Goal: Find specific page/section: Find specific page/section

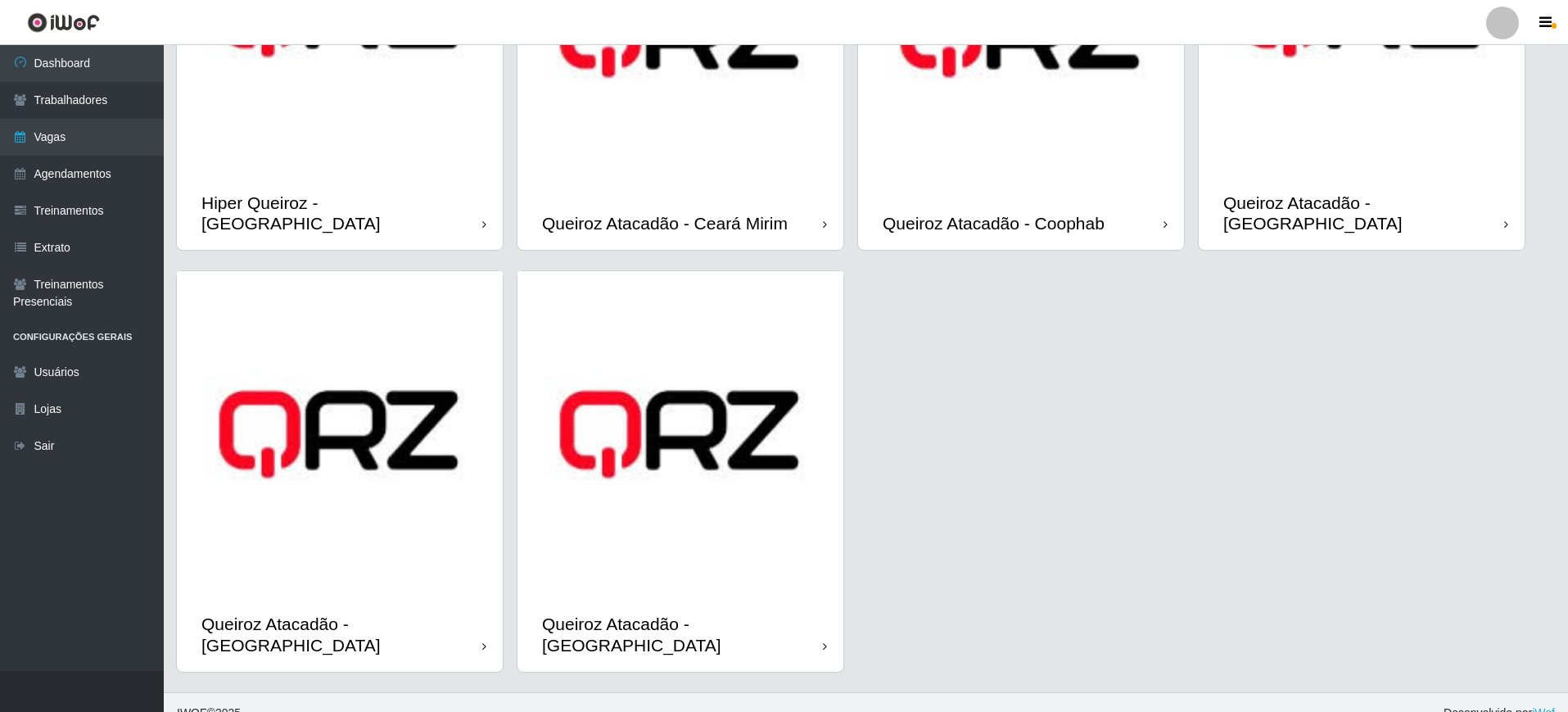
scroll to position [254, 0]
click at [329, 410] on img at bounding box center [339, 433] width 326 height 326
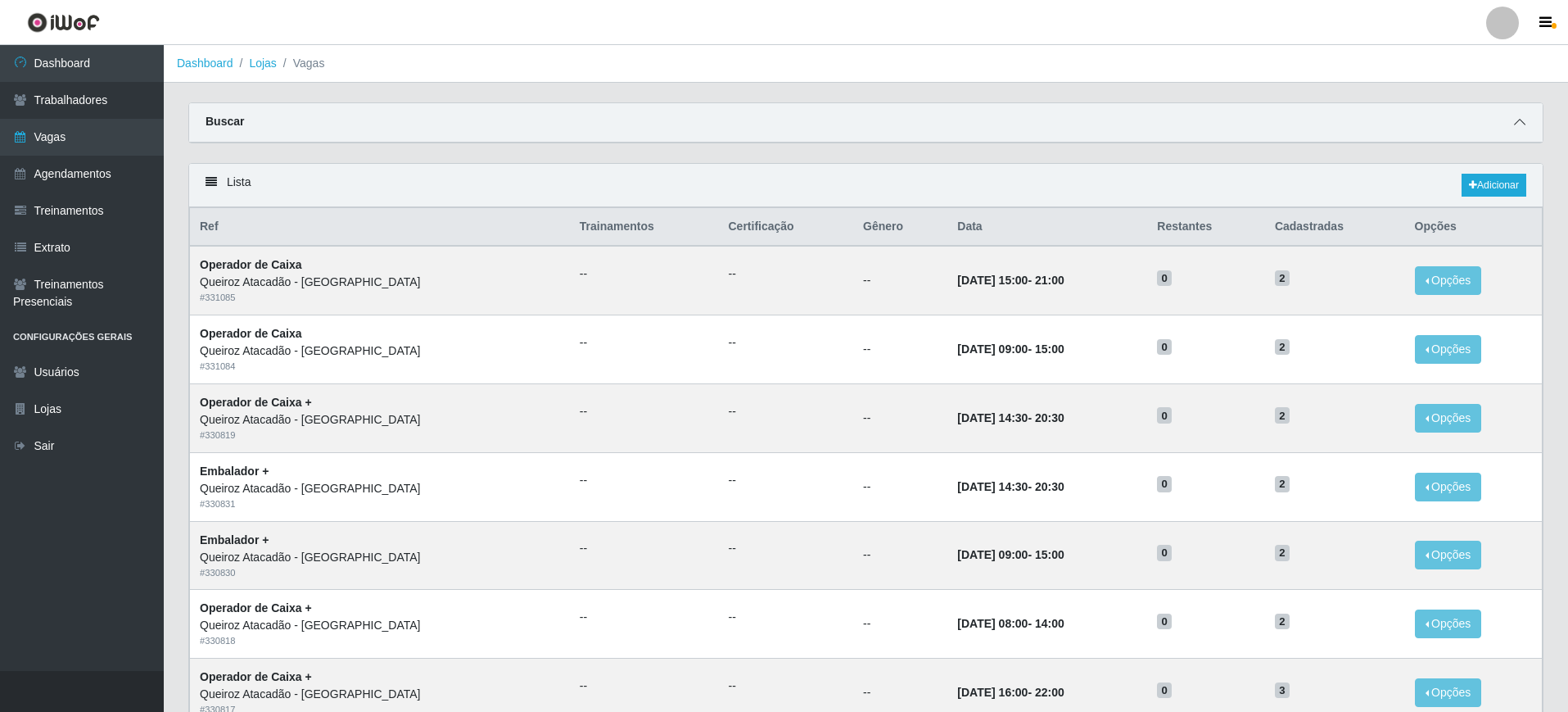
click at [1516, 124] on icon at bounding box center [1520, 122] width 12 height 12
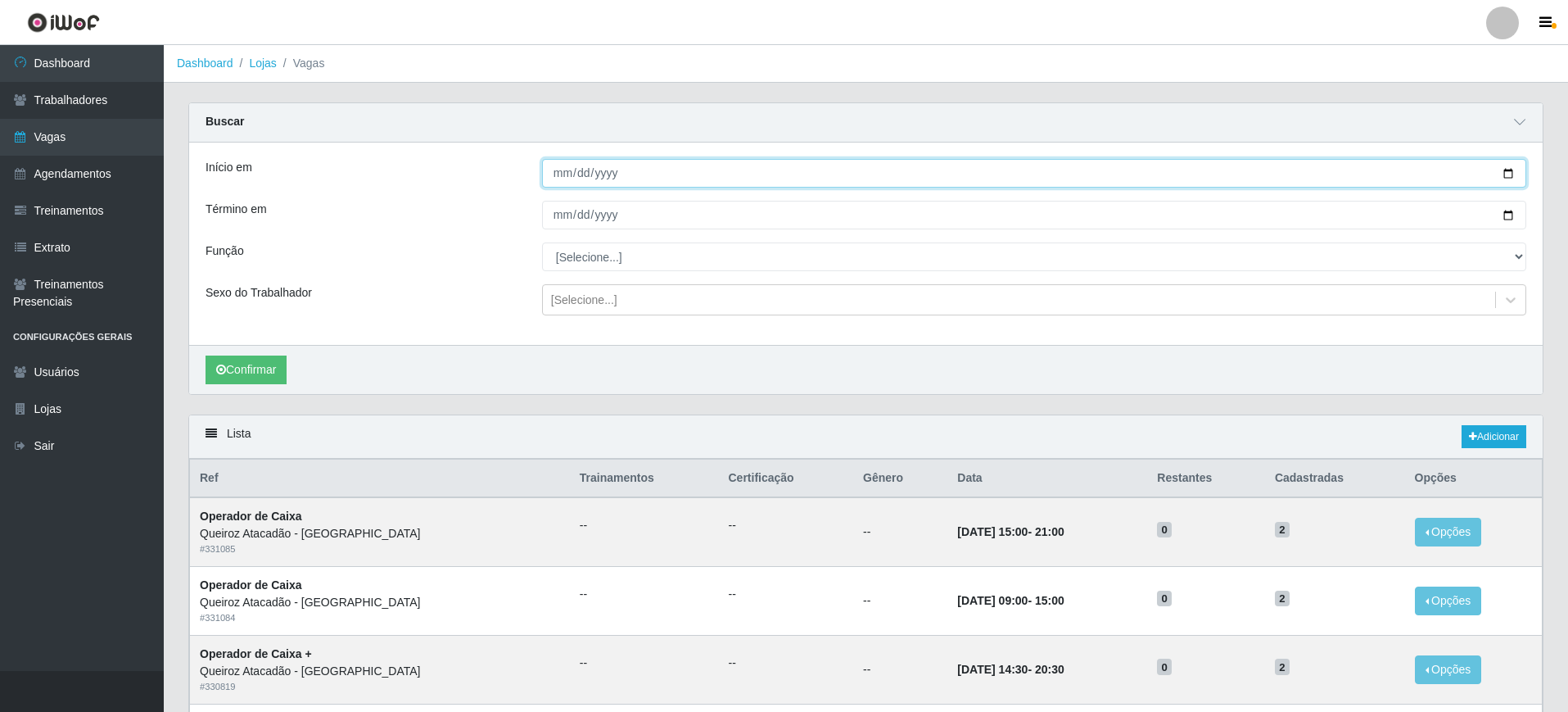
click at [1507, 164] on input "Início em" at bounding box center [1034, 173] width 984 height 29
click at [1515, 173] on input "Início em" at bounding box center [1034, 173] width 984 height 29
type input "[DATE]"
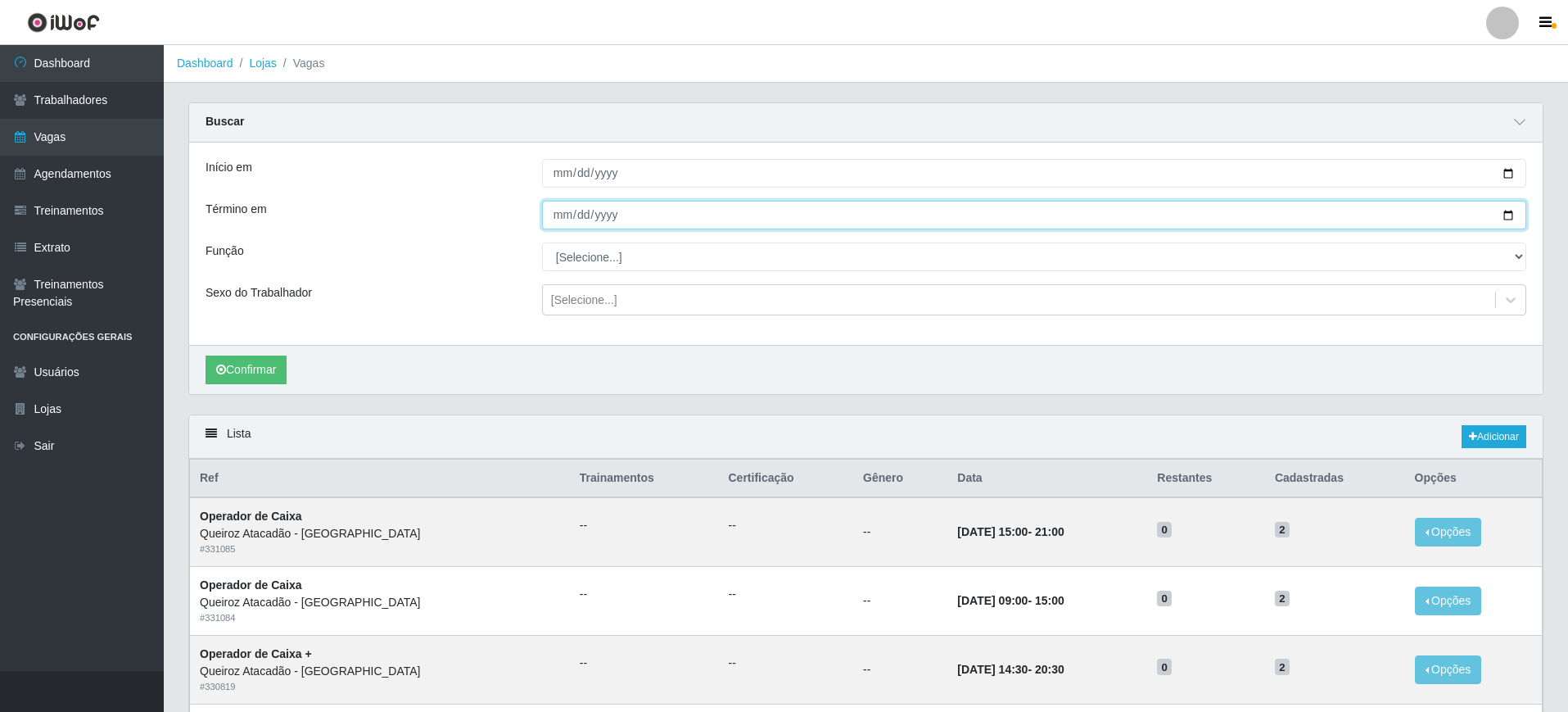
click at [1507, 212] on input "Término em" at bounding box center [1034, 215] width 984 height 29
type input "[DATE]"
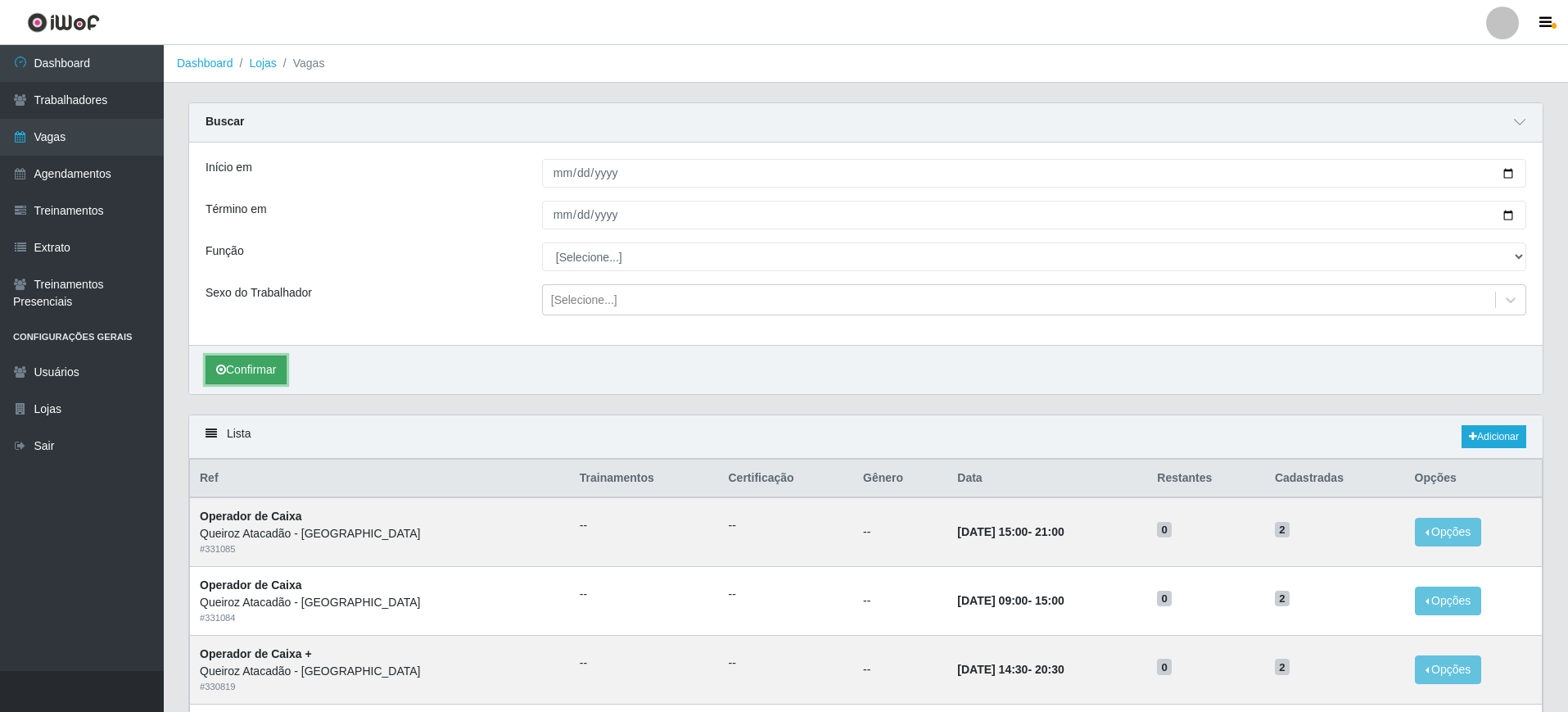
click at [268, 372] on button "Confirmar" at bounding box center [246, 369] width 81 height 29
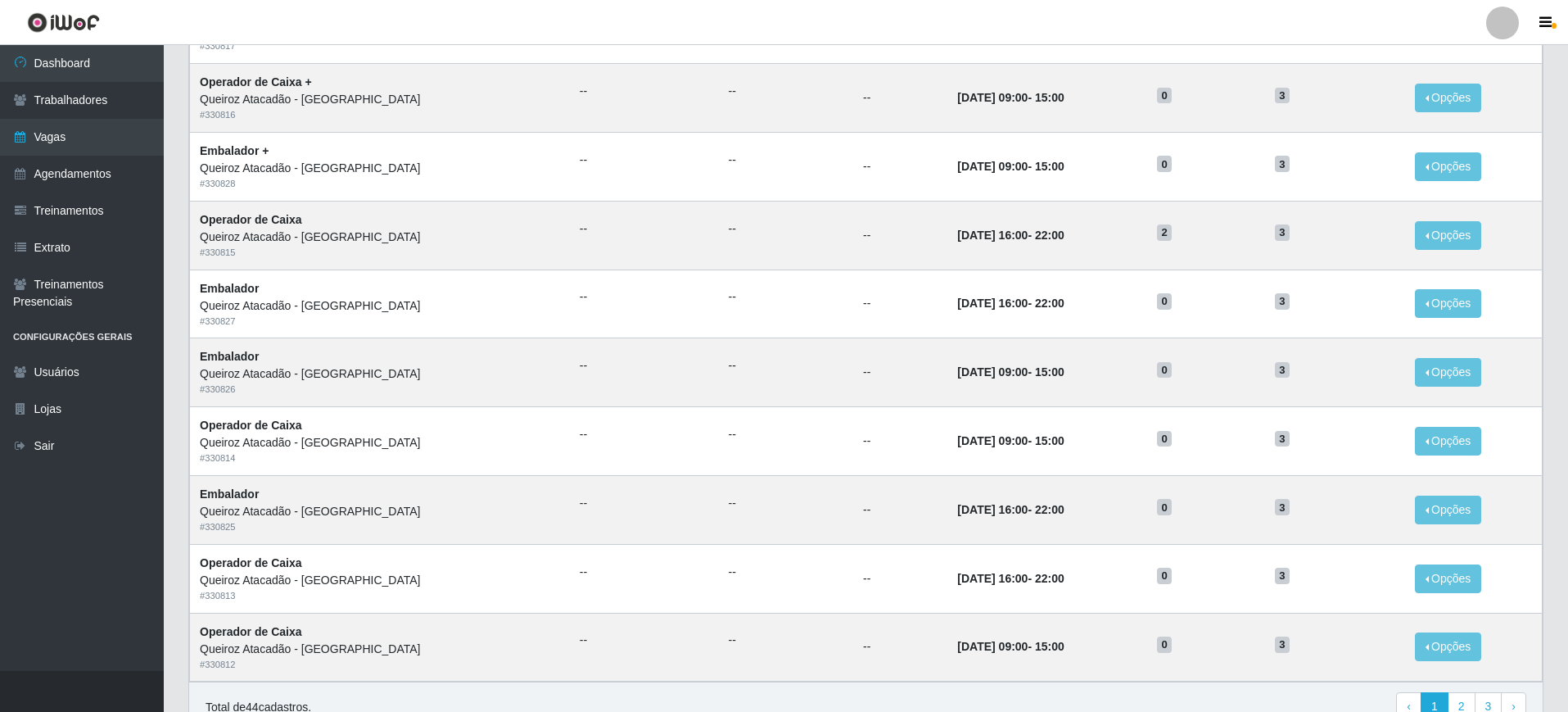
scroll to position [928, 0]
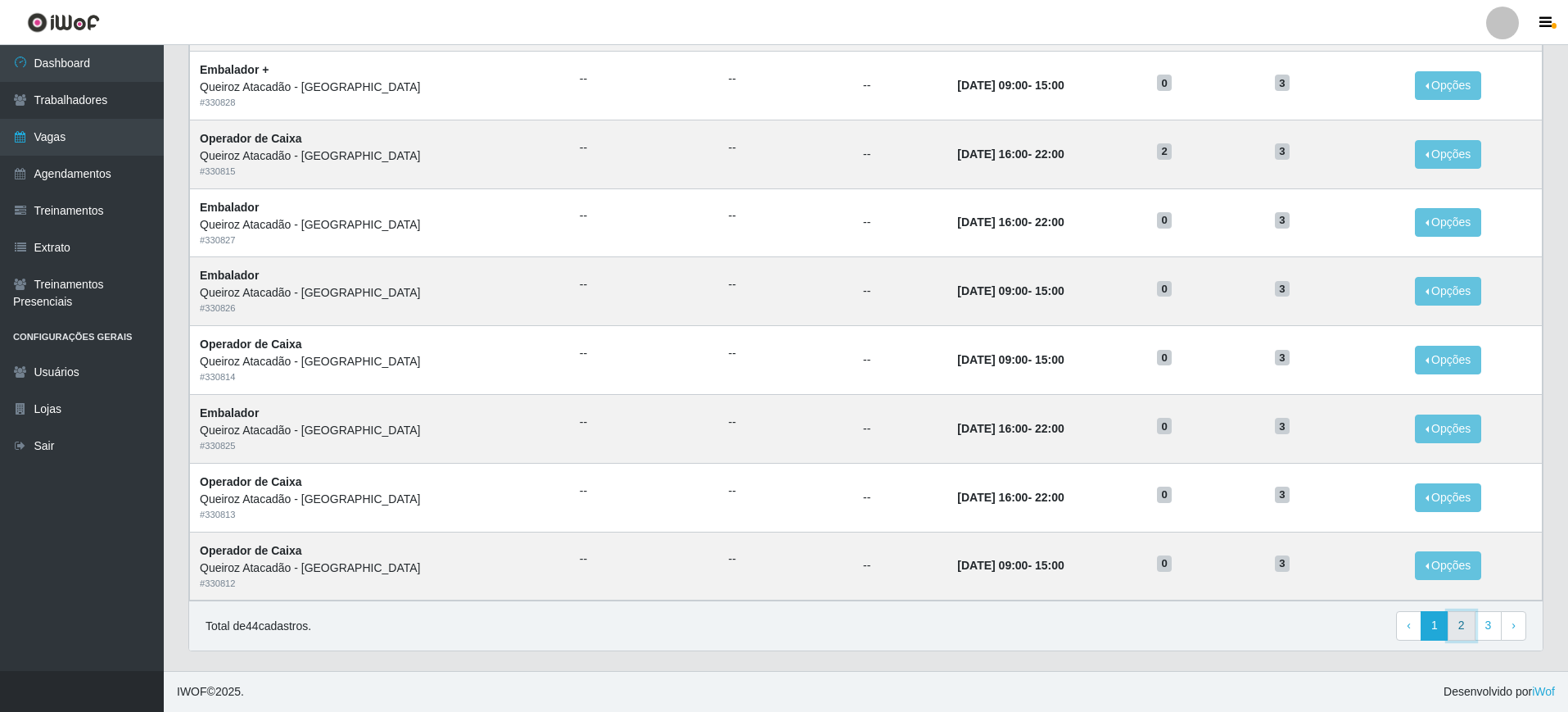
click at [1464, 624] on link "2" at bounding box center [1461, 625] width 28 height 29
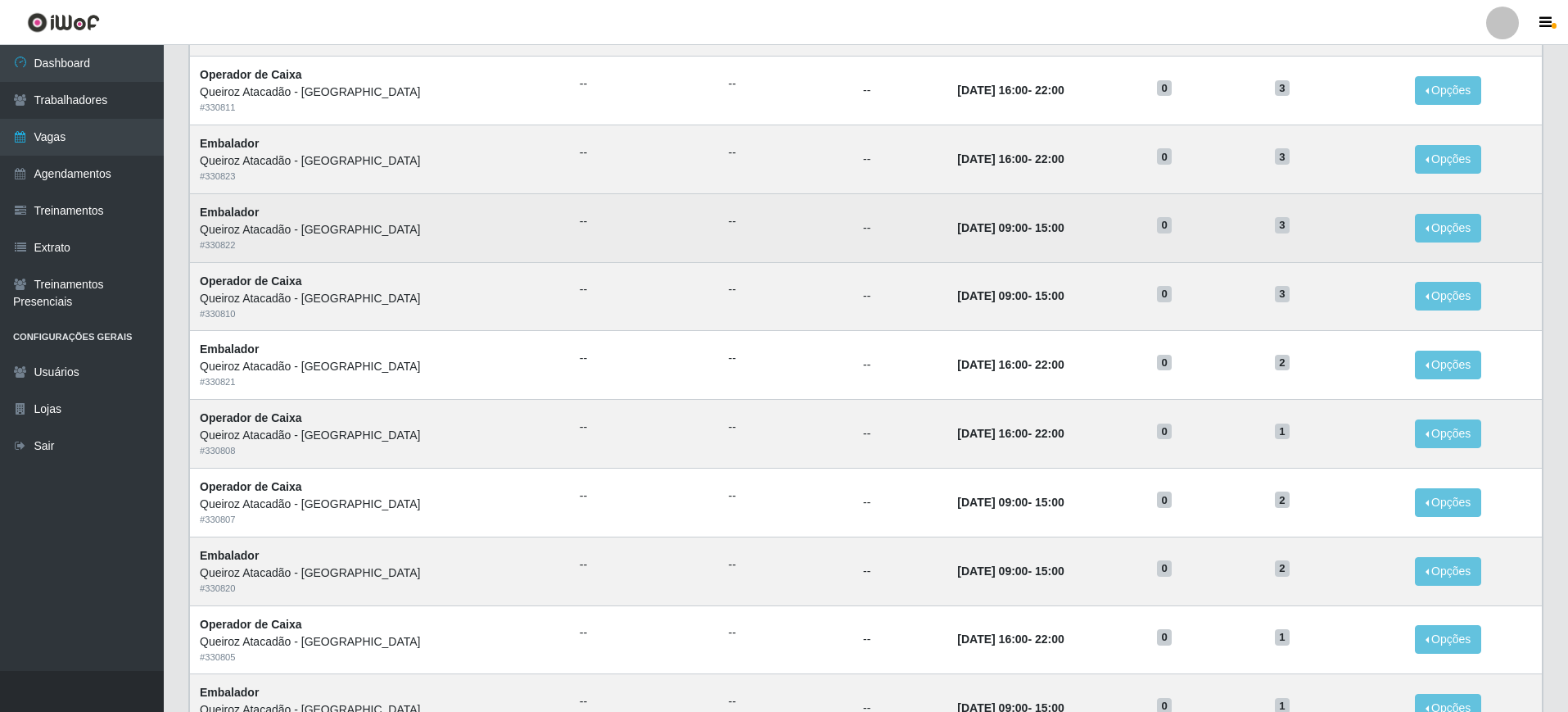
scroll to position [677, 0]
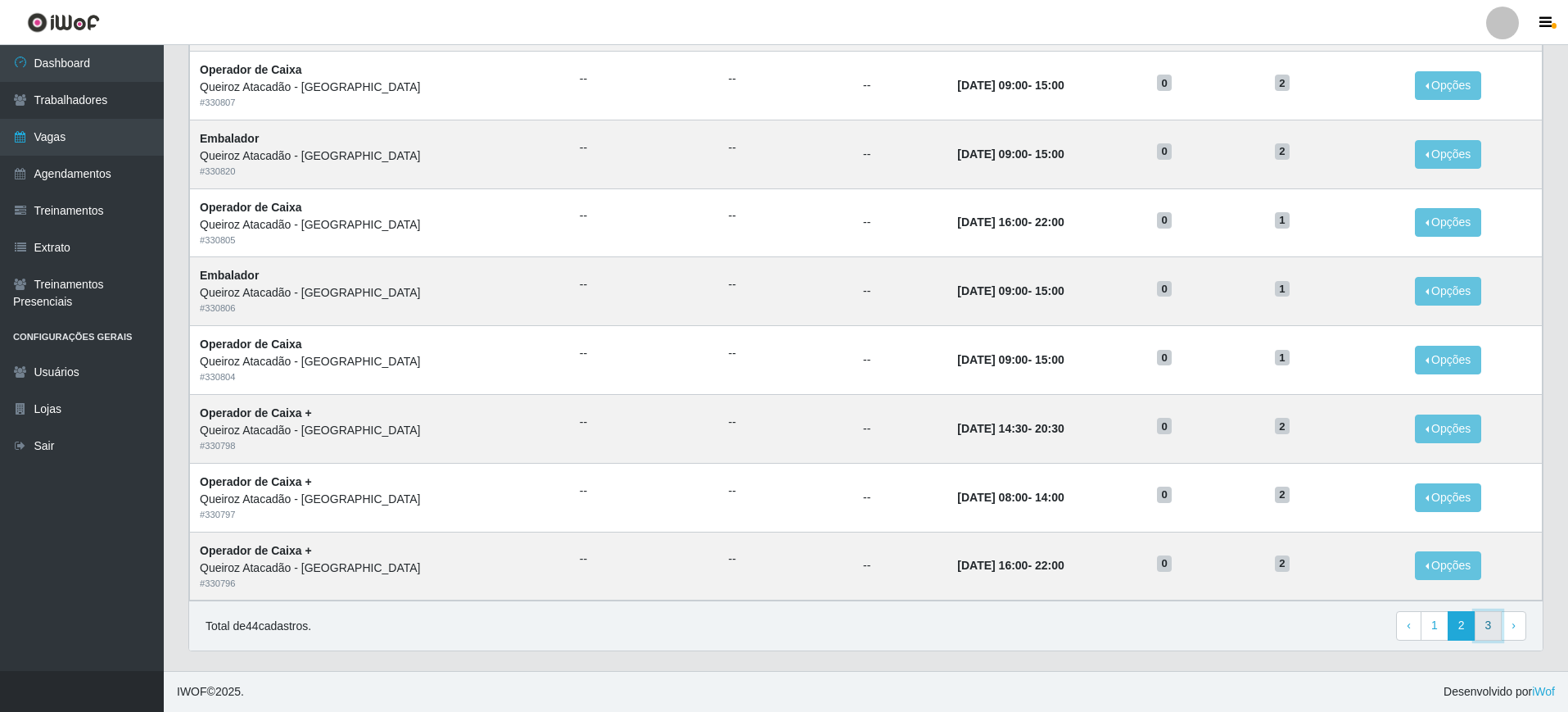
click at [1496, 631] on link "3" at bounding box center [1488, 625] width 28 height 29
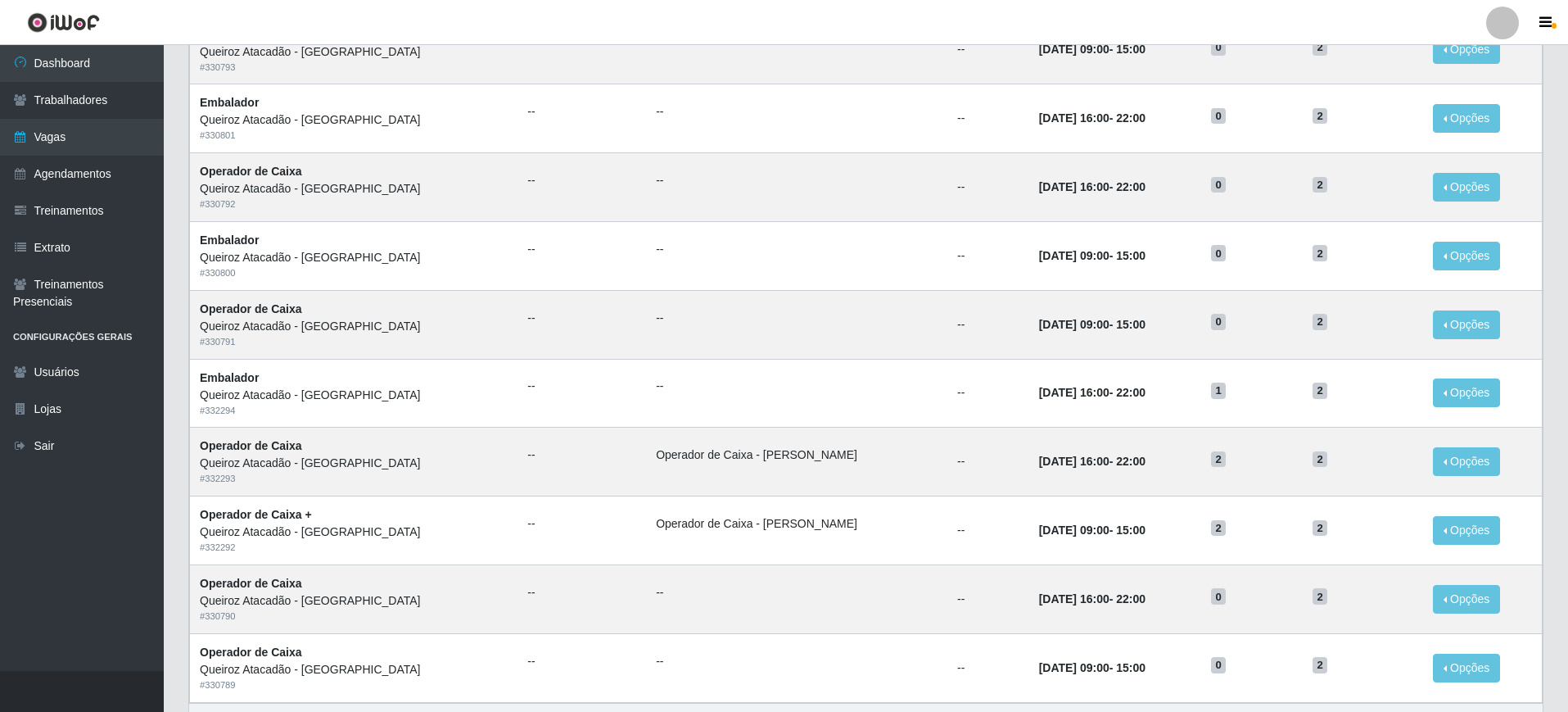
scroll to position [608, 0]
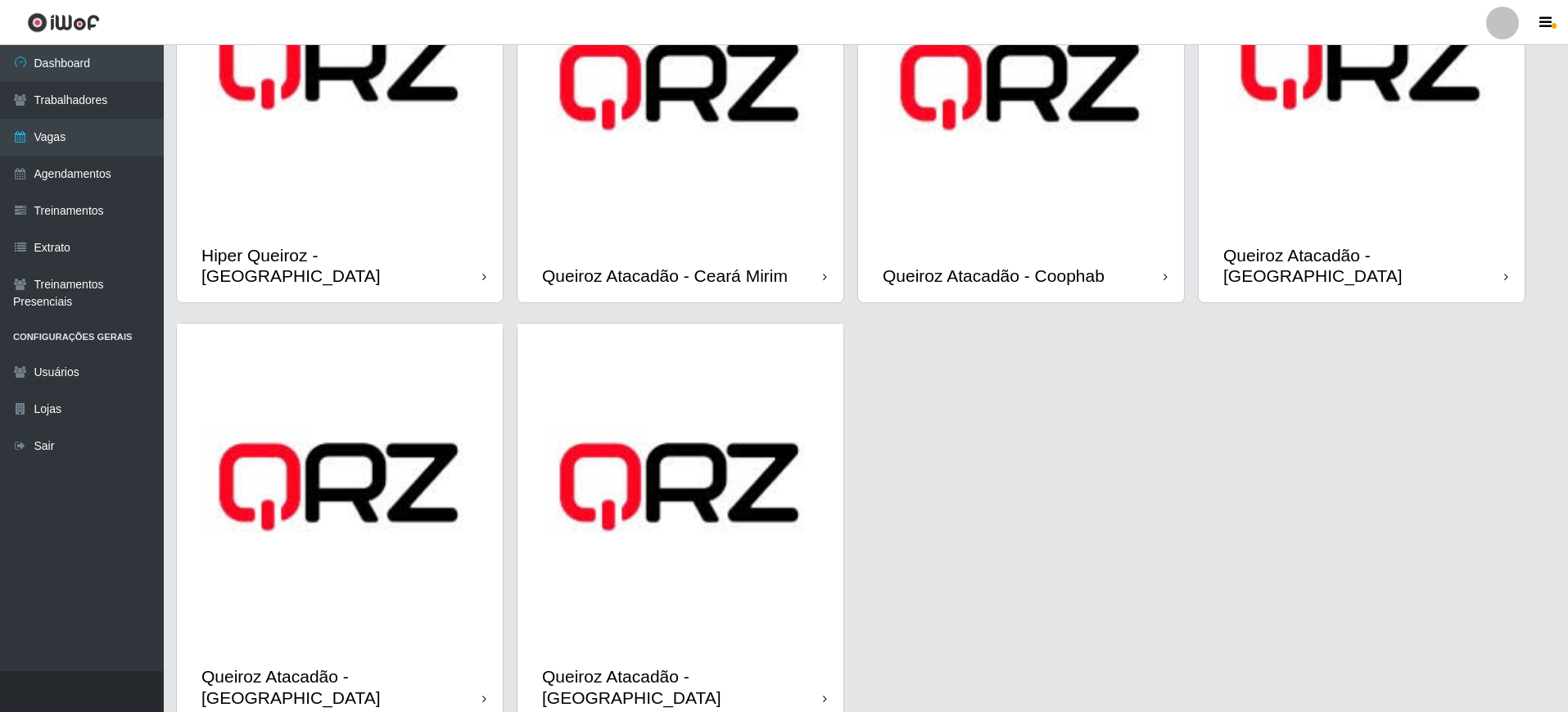
scroll to position [254, 0]
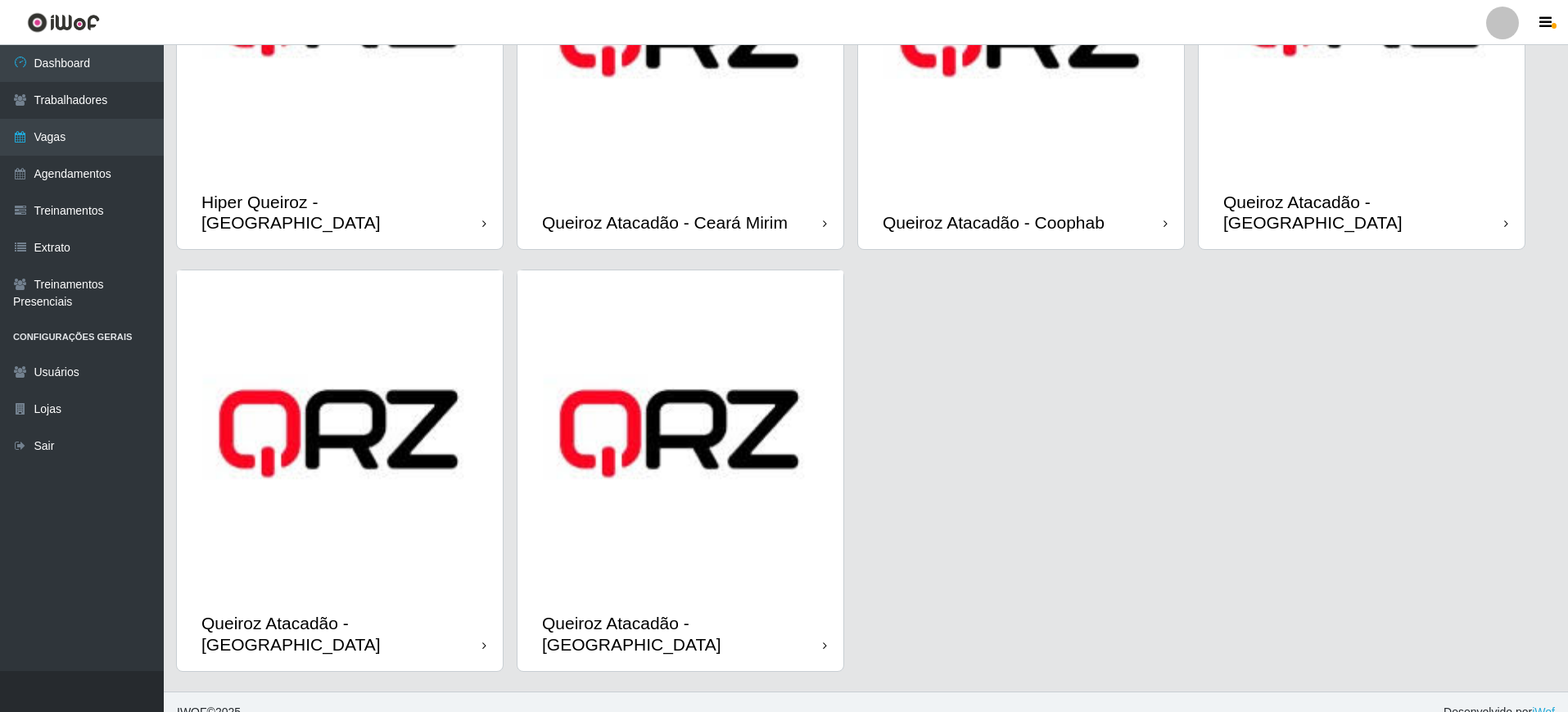
click at [383, 442] on img at bounding box center [339, 433] width 326 height 326
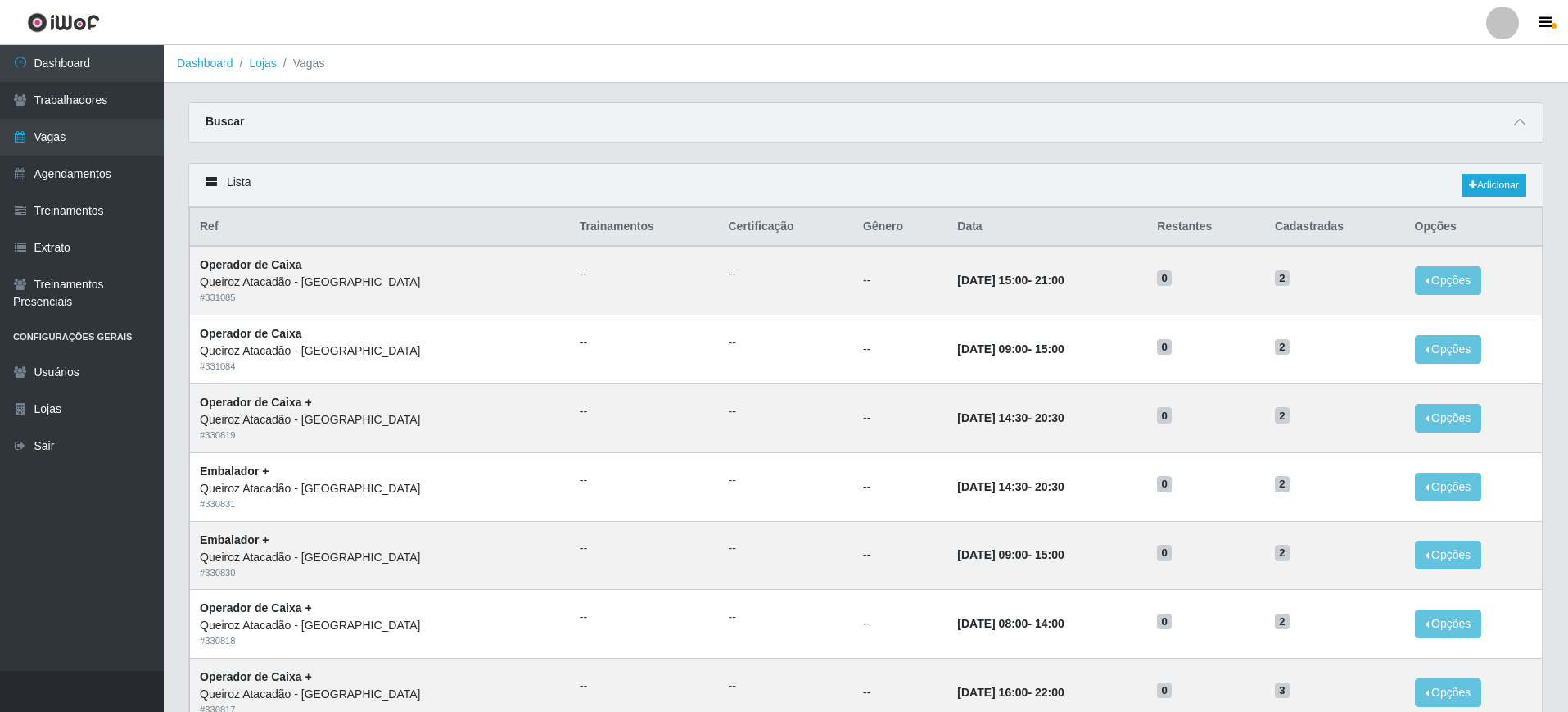
click at [1522, 111] on div "Buscar" at bounding box center [866, 123] width 1353 height 40
click at [1518, 130] on span at bounding box center [1519, 122] width 19 height 19
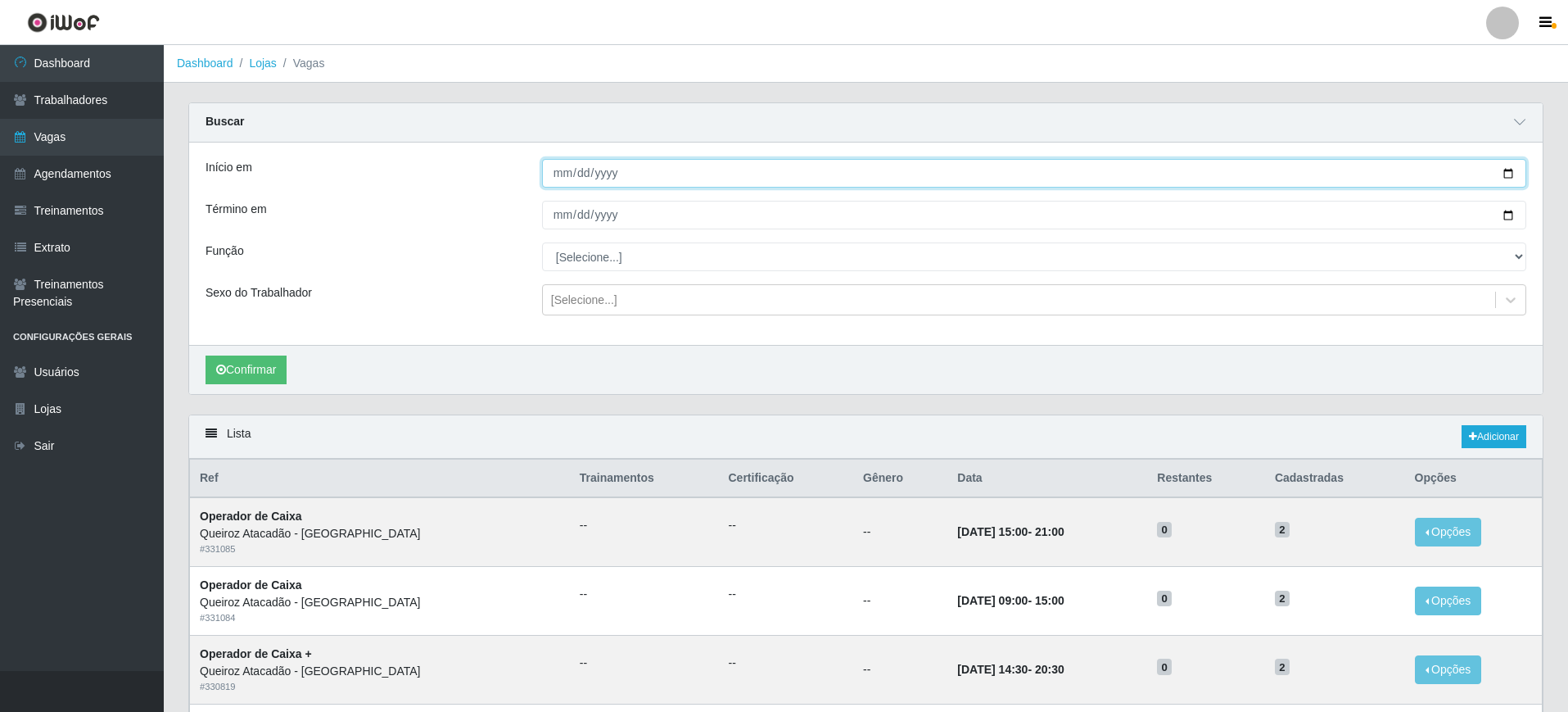
click at [569, 170] on input "Início em" at bounding box center [1034, 173] width 984 height 29
click at [1510, 171] on input "Início em" at bounding box center [1034, 173] width 984 height 29
type input "[DATE]"
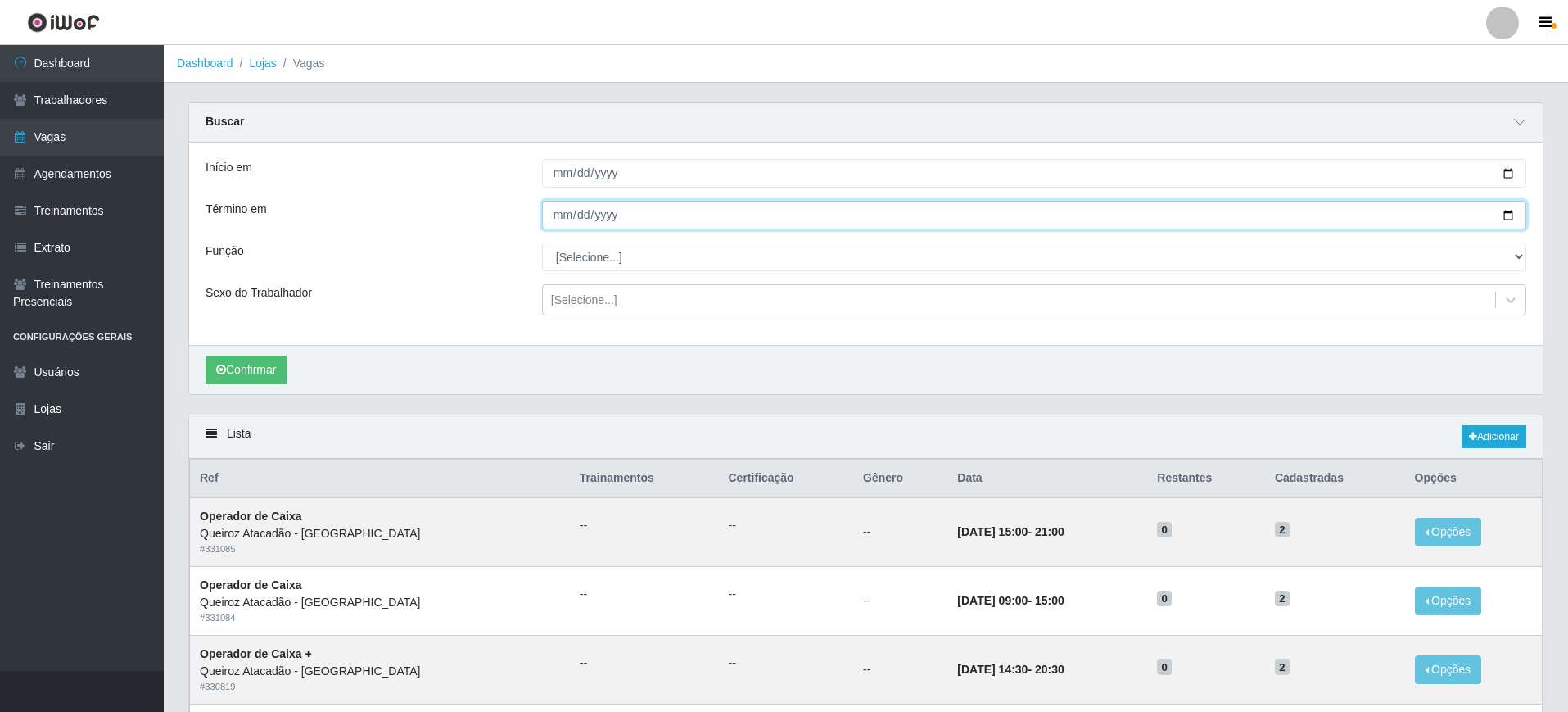
click at [1511, 220] on input "Término em" at bounding box center [1034, 215] width 984 height 29
type input "[DATE]"
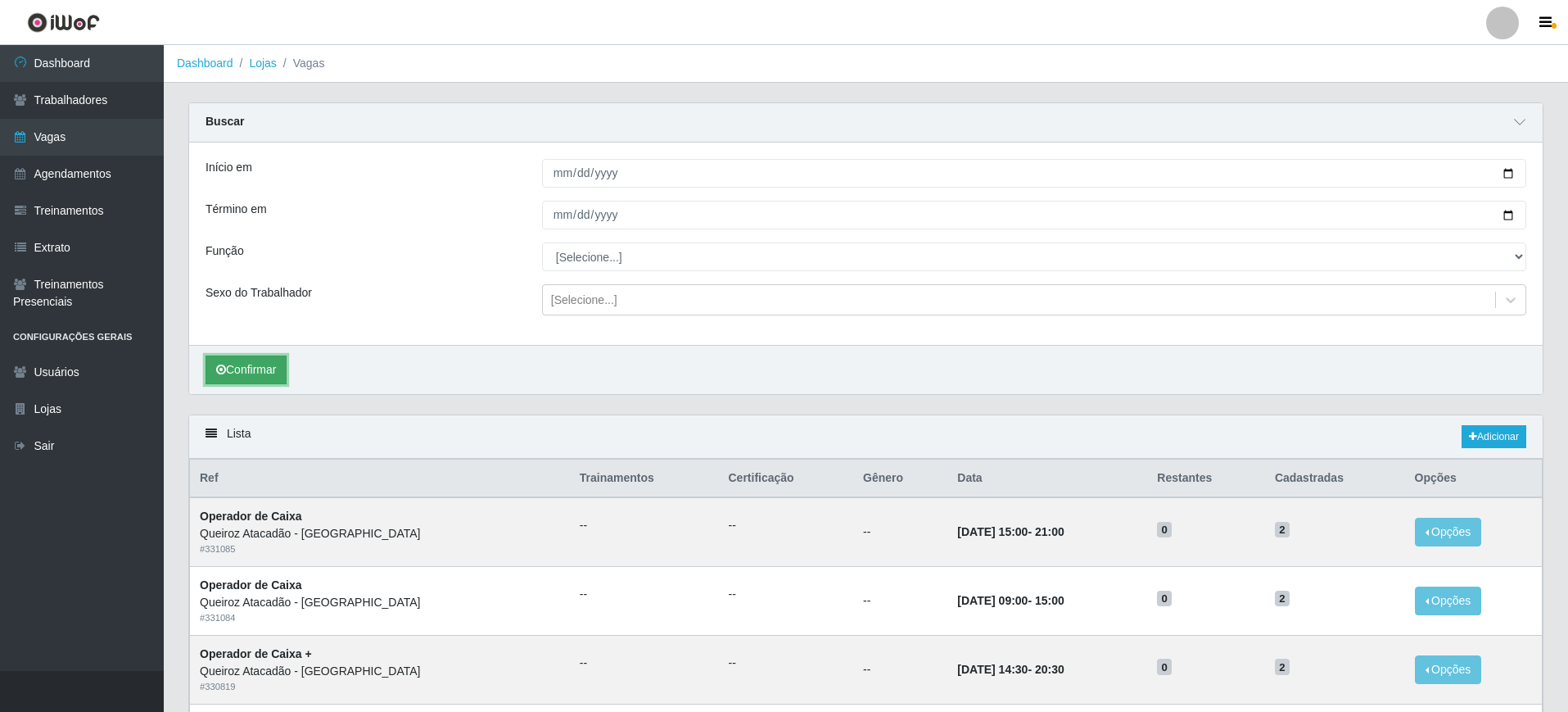
click at [266, 369] on button "Confirmar" at bounding box center [246, 369] width 81 height 29
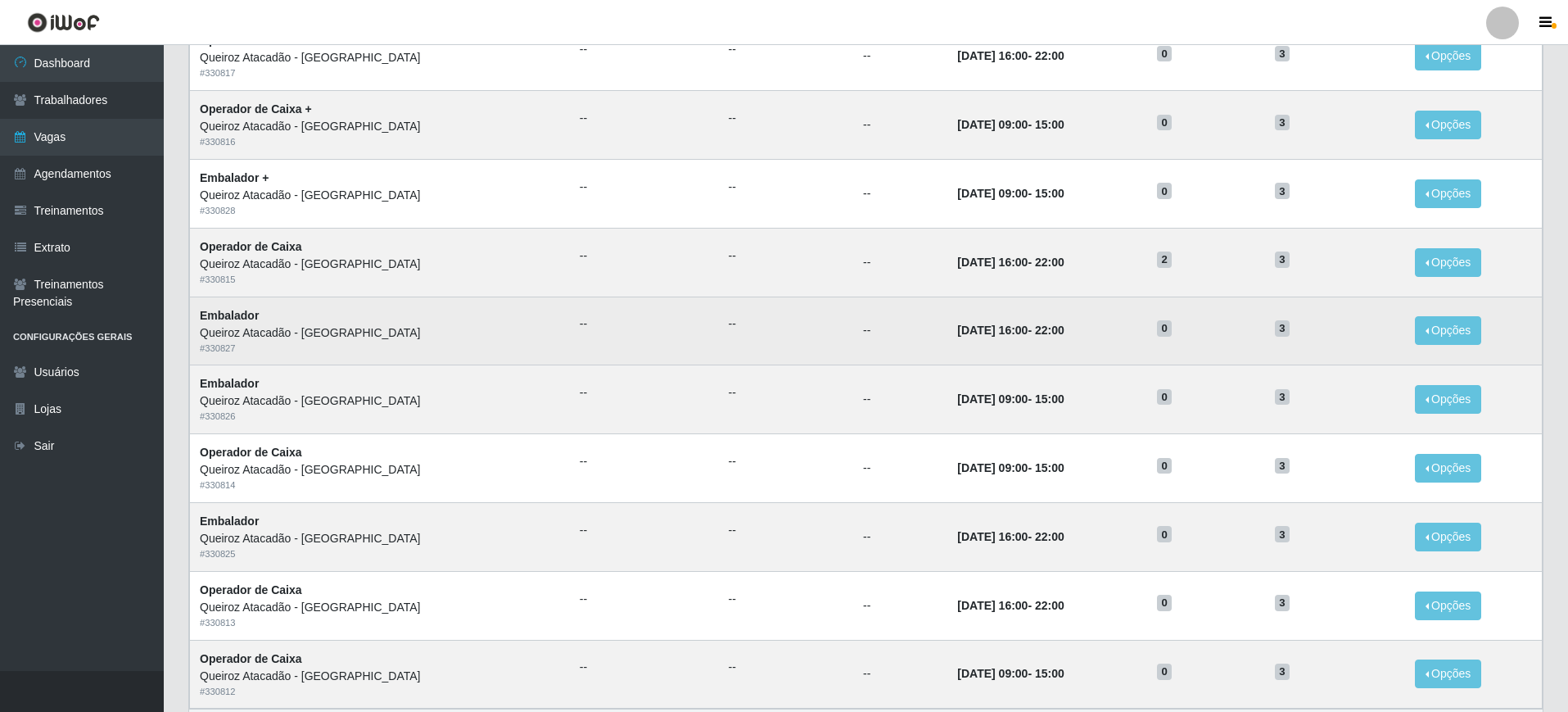
scroll to position [928, 0]
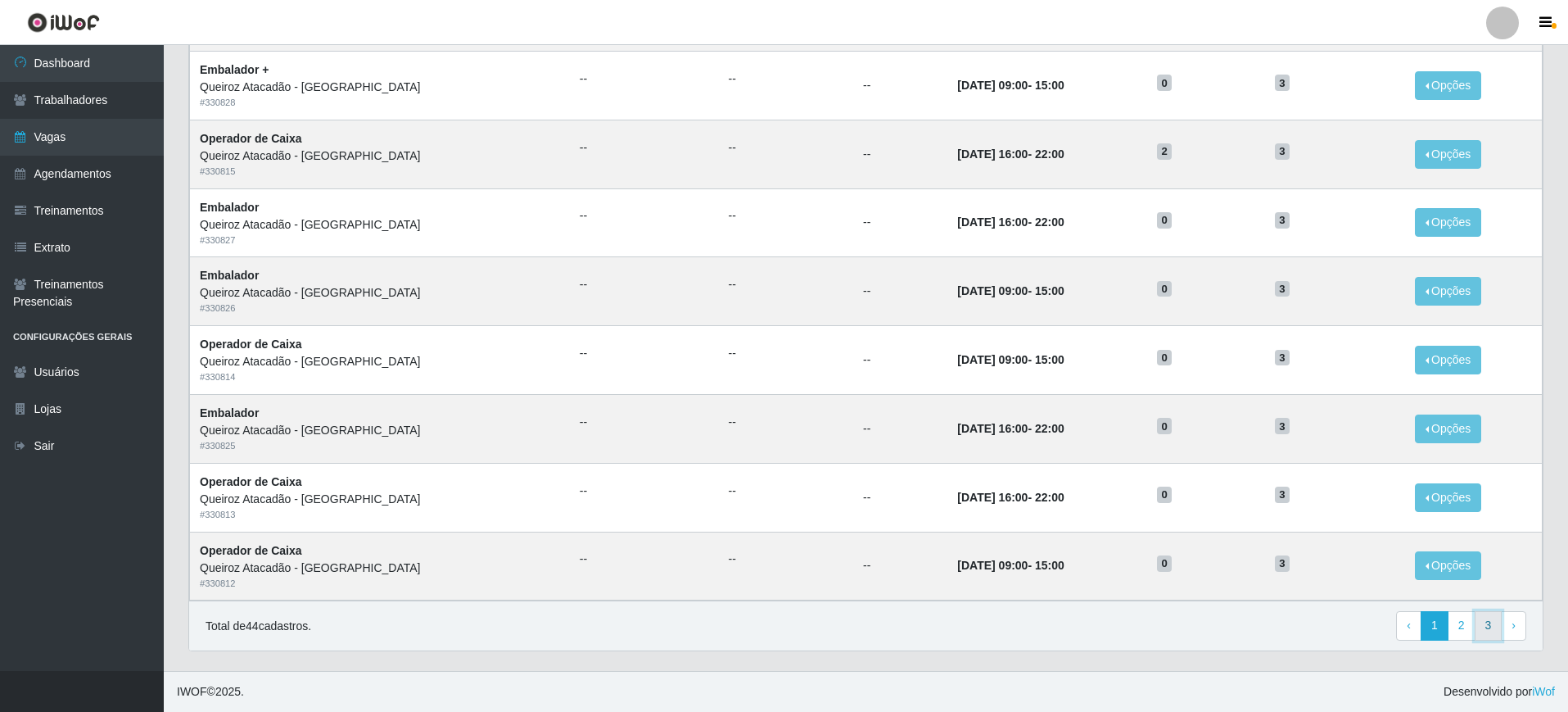
click at [1476, 629] on link "3" at bounding box center [1488, 625] width 28 height 29
